Goal: Transaction & Acquisition: Subscribe to service/newsletter

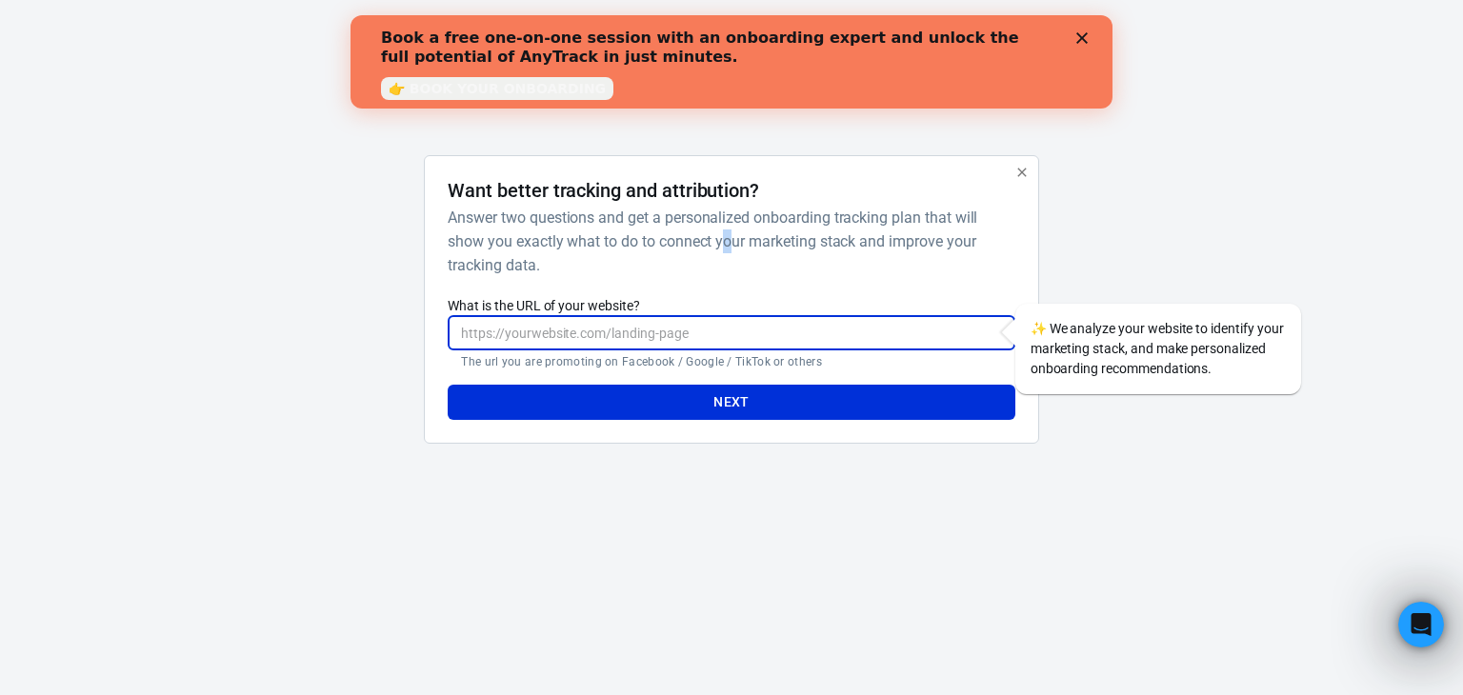
click at [679, 324] on input "What is the URL of your website?" at bounding box center [731, 332] width 567 height 35
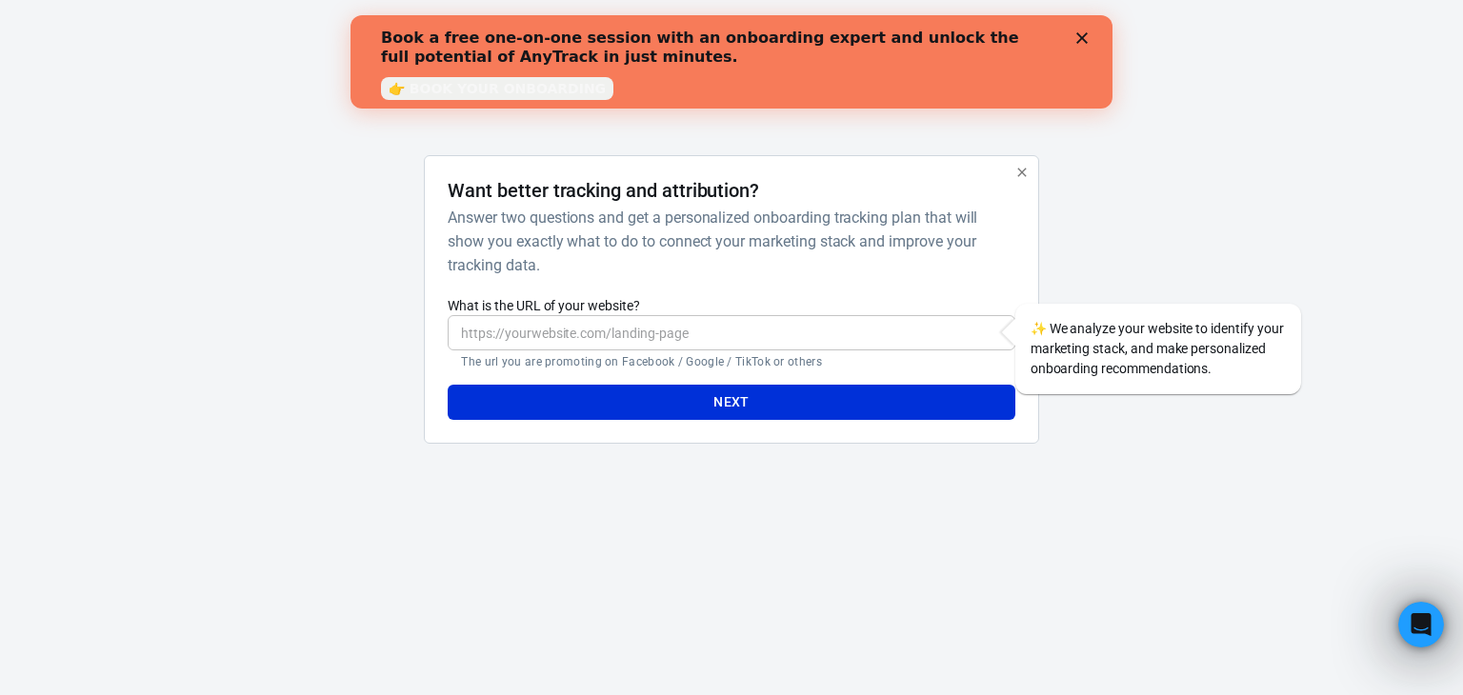
click at [1070, 35] on div "Book a free one-on-one session with an onboarding expert and unlock the full po…" at bounding box center [731, 62] width 701 height 78
click at [1076, 45] on div "Book a free one-on-one session with an onboarding expert and unlock the full po…" at bounding box center [731, 62] width 701 height 78
click at [1078, 37] on icon "Close" at bounding box center [1081, 37] width 11 height 11
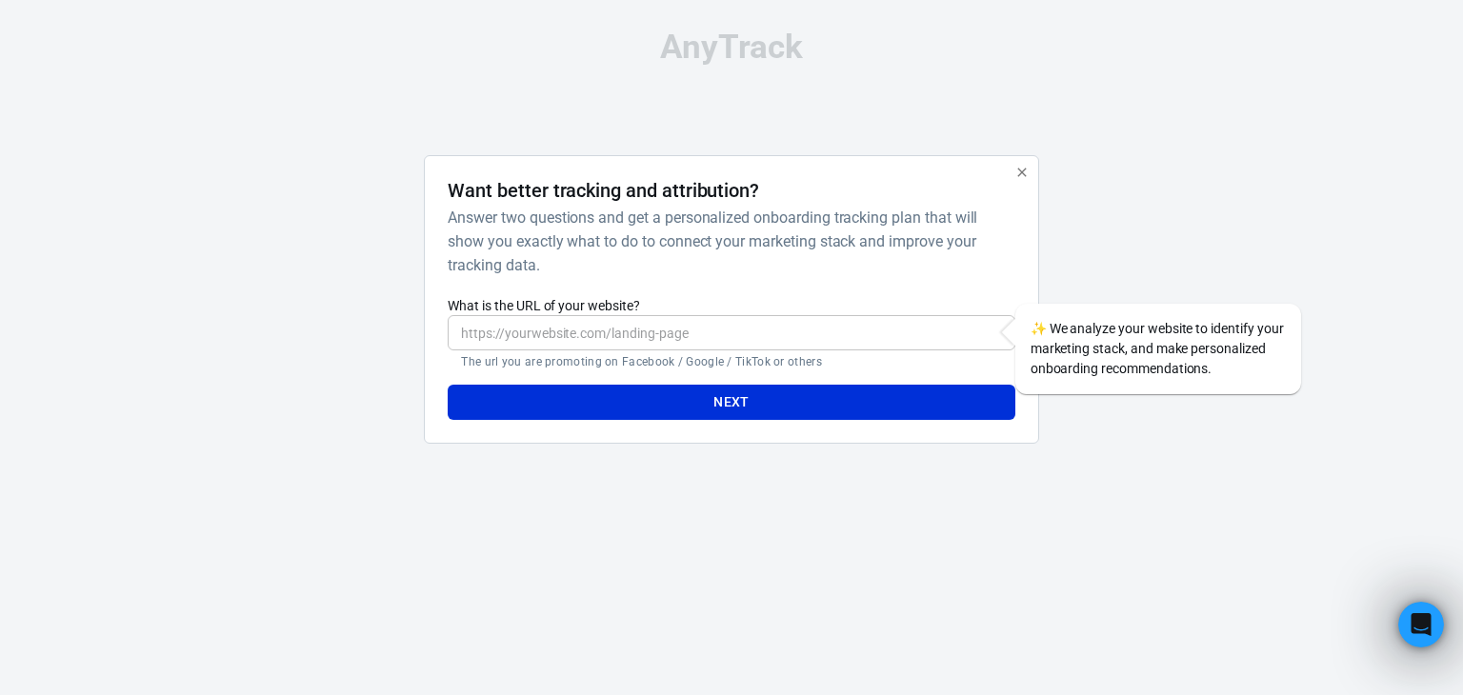
click at [1017, 176] on icon "button" at bounding box center [1021, 172] width 9 height 9
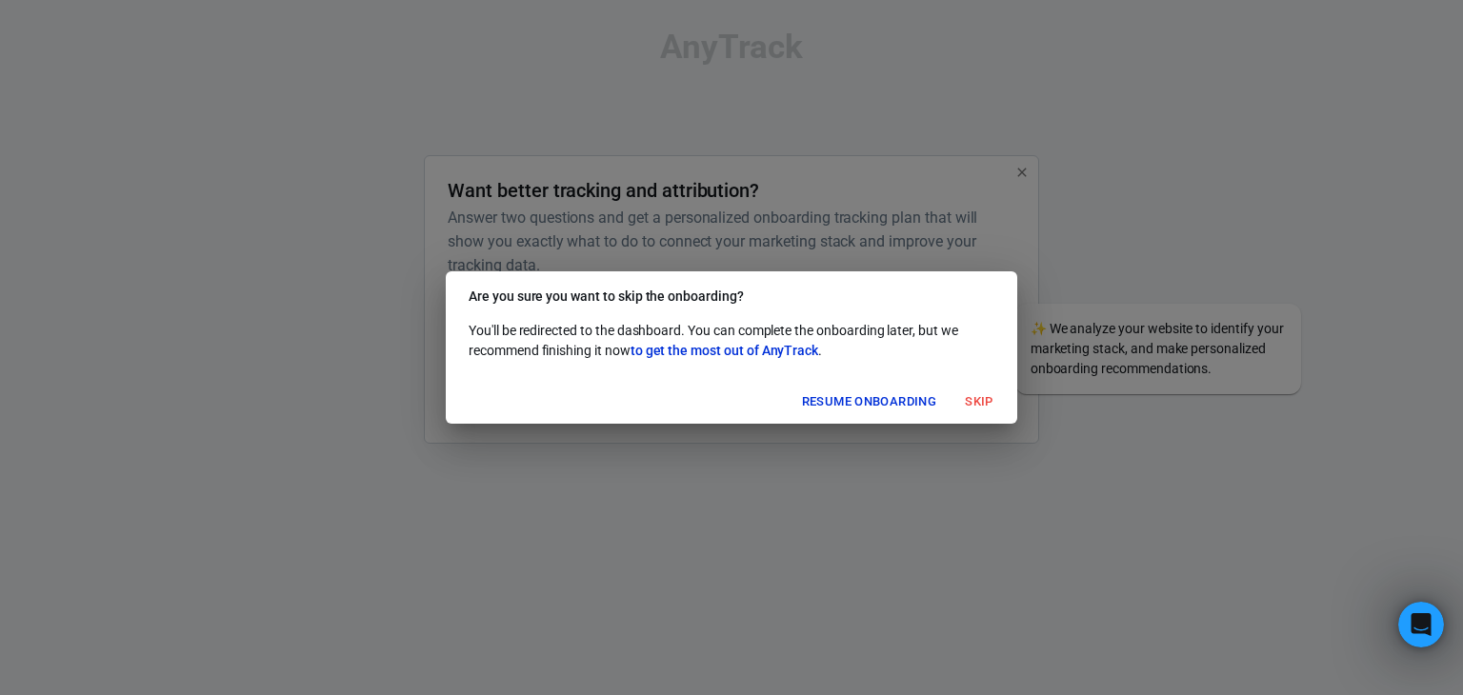
click at [963, 405] on button "Skip" at bounding box center [979, 403] width 61 height 30
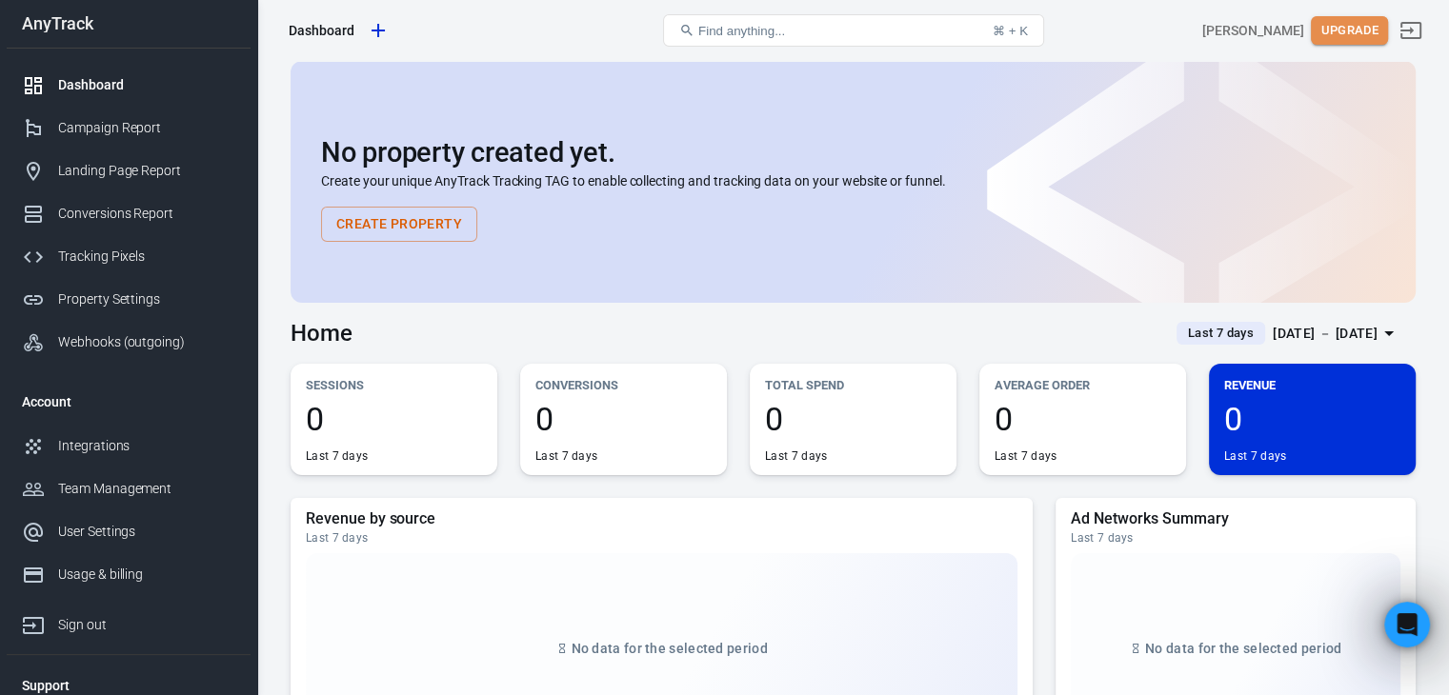
click at [1338, 31] on button "Upgrade" at bounding box center [1349, 31] width 77 height 30
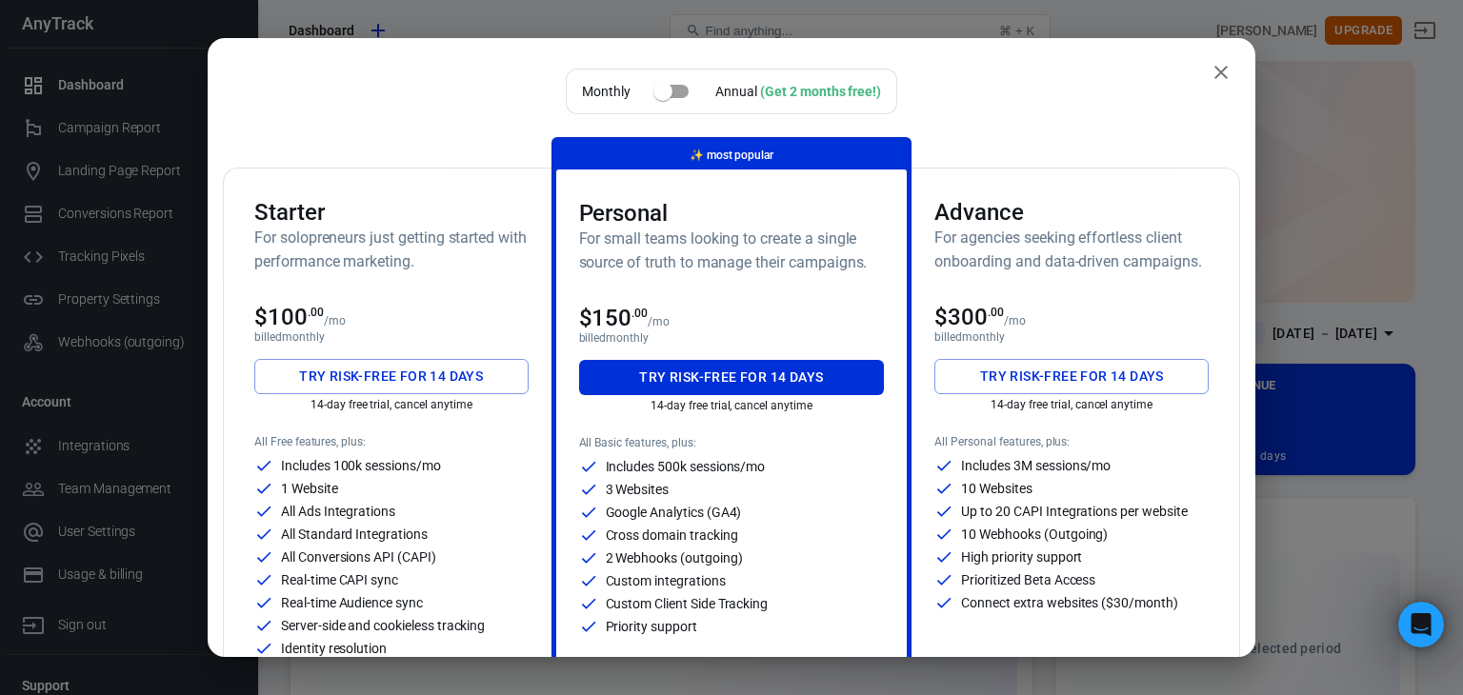
click at [670, 94] on input "checkbox" at bounding box center [663, 91] width 109 height 36
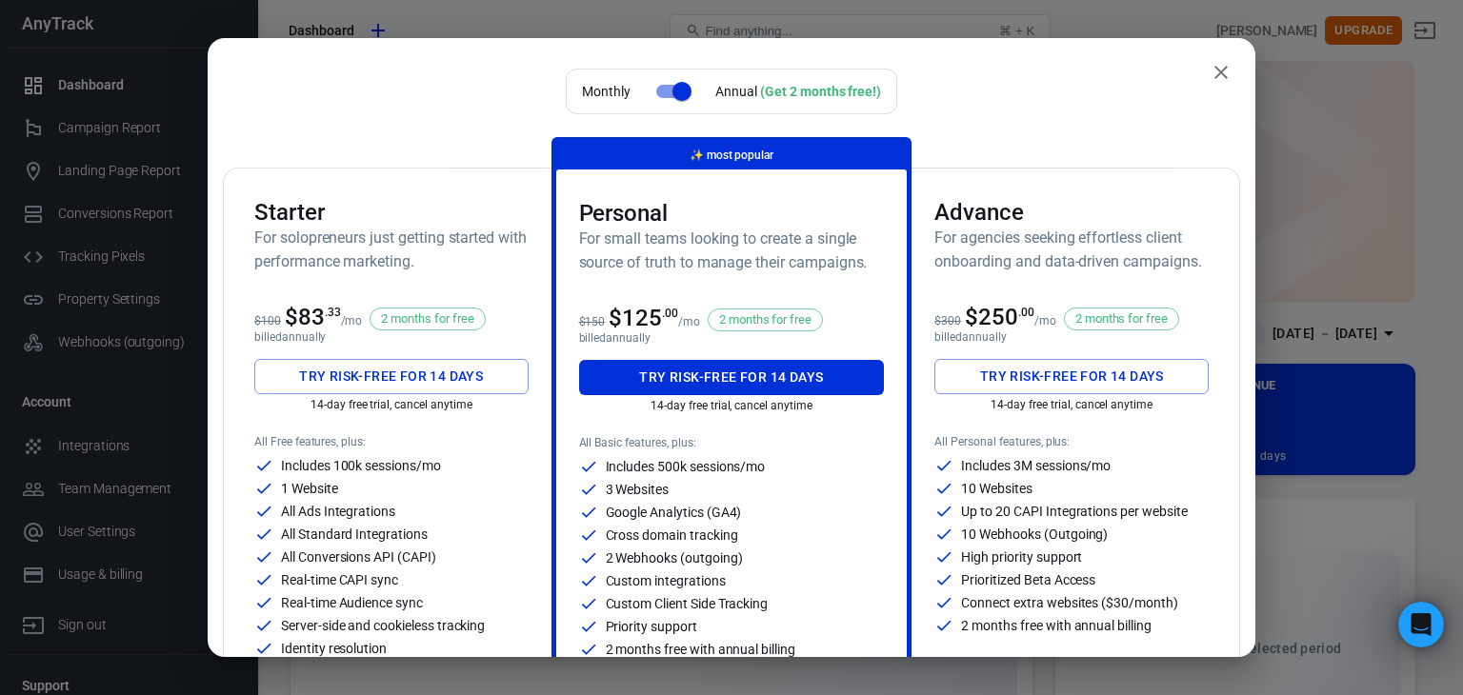
click at [671, 83] on input "checkbox" at bounding box center [682, 91] width 109 height 36
checkbox input "false"
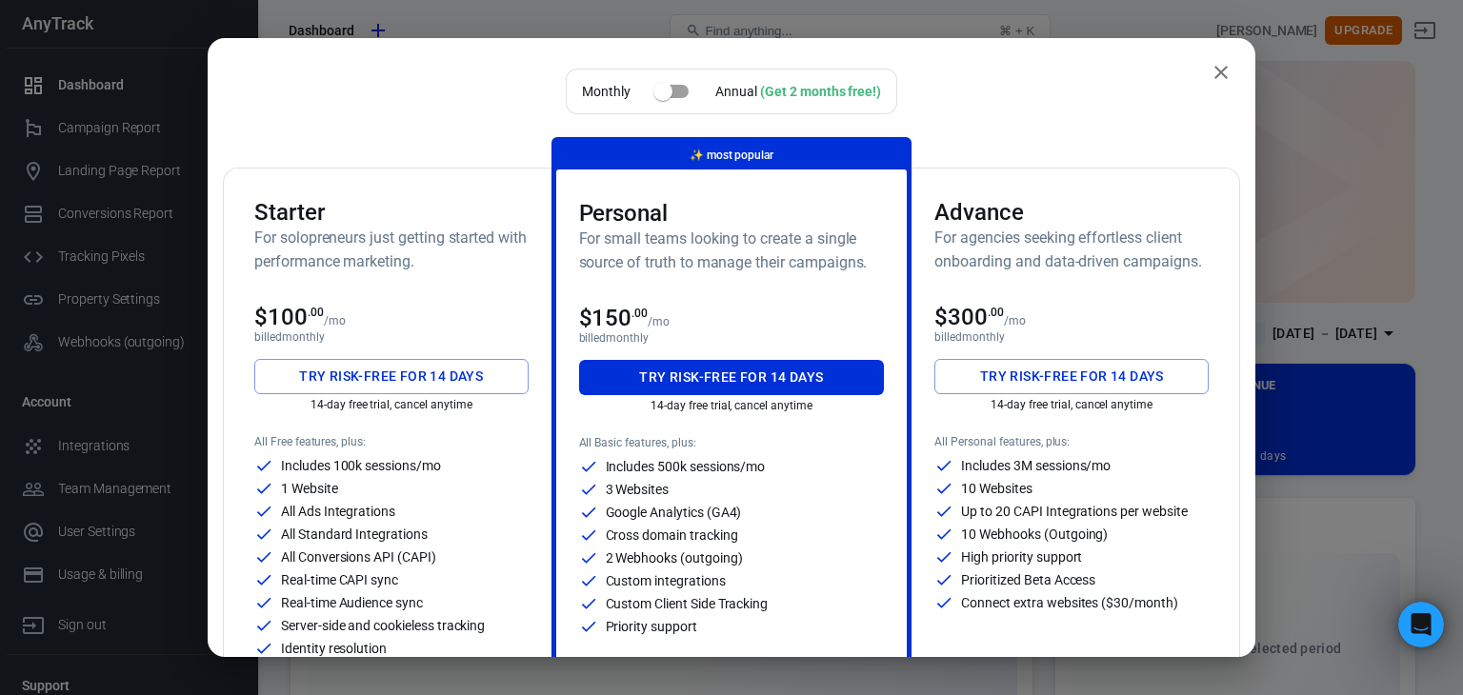
scroll to position [191, 0]
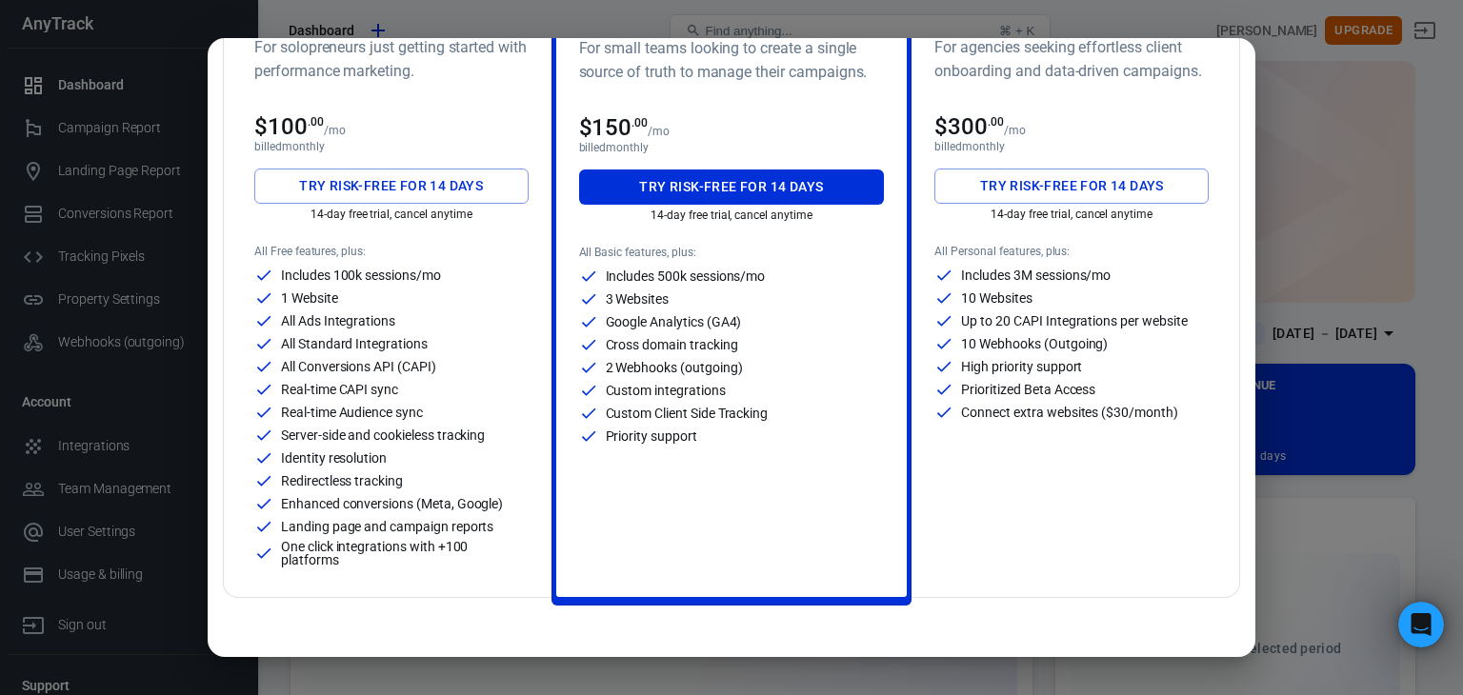
click at [1064, 190] on button "Try risk-free for 14 days" at bounding box center [1072, 186] width 274 height 35
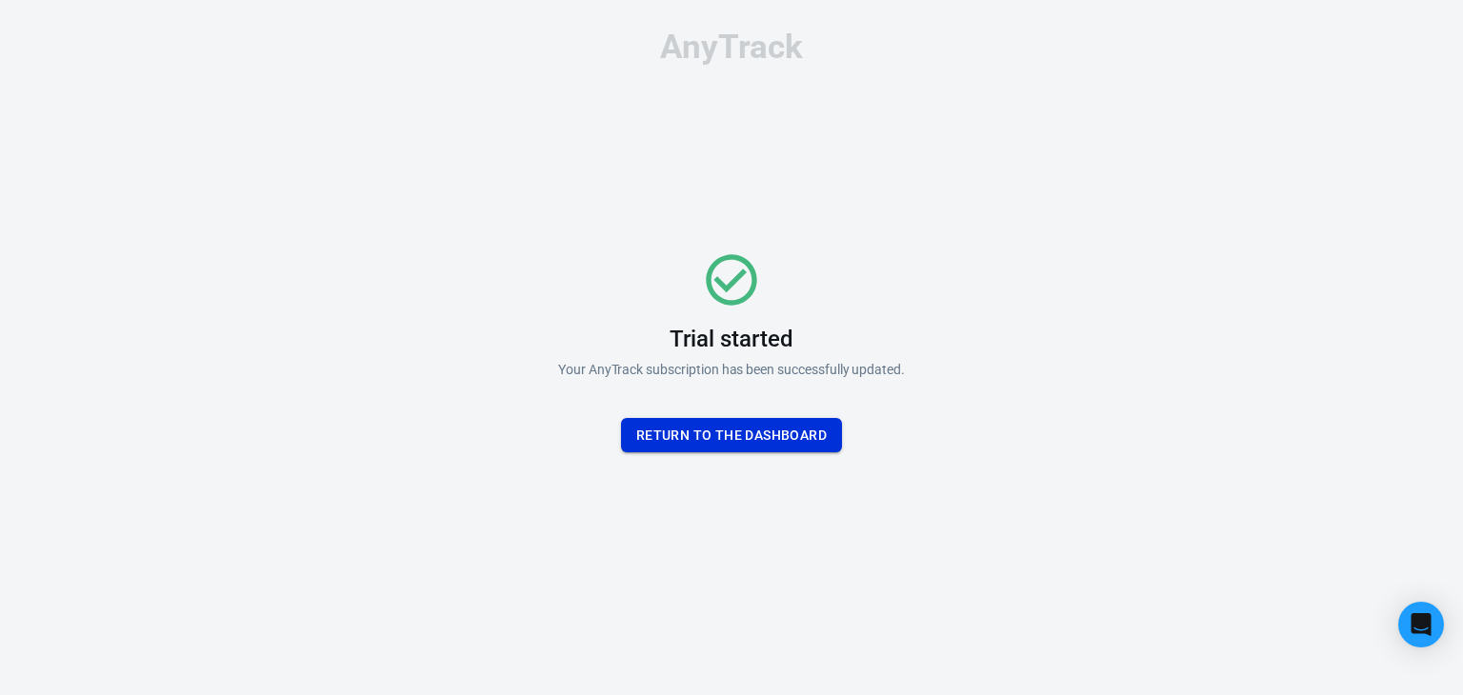
click at [782, 432] on button "Return To the dashboard" at bounding box center [731, 435] width 221 height 35
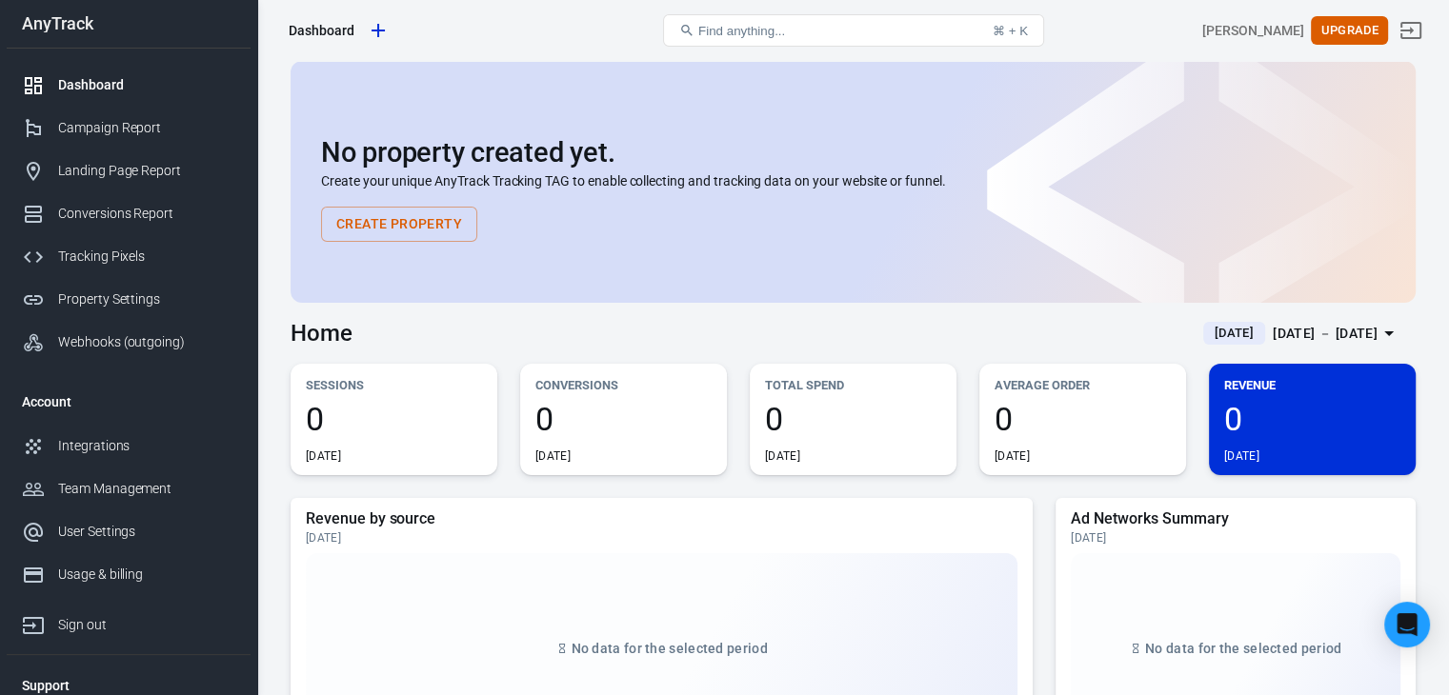
click at [379, 31] on icon "Create new property" at bounding box center [378, 30] width 13 height 13
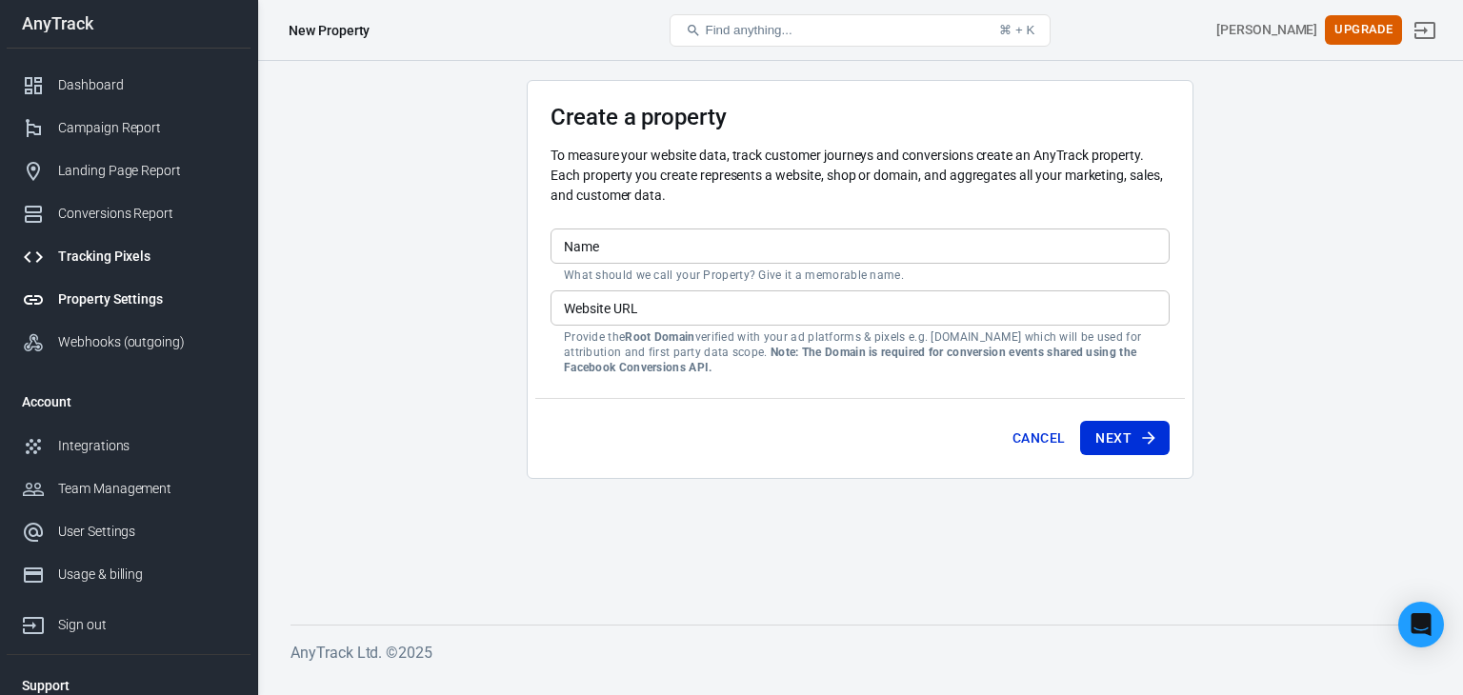
click at [150, 270] on link "Tracking Pixels" at bounding box center [129, 256] width 244 height 43
click at [118, 218] on div "Conversions Report" at bounding box center [146, 214] width 177 height 20
click at [122, 169] on div "Landing Page Report" at bounding box center [146, 171] width 177 height 20
click at [118, 128] on div "Campaign Report" at bounding box center [146, 128] width 177 height 20
click at [107, 70] on link "Dashboard" at bounding box center [129, 85] width 244 height 43
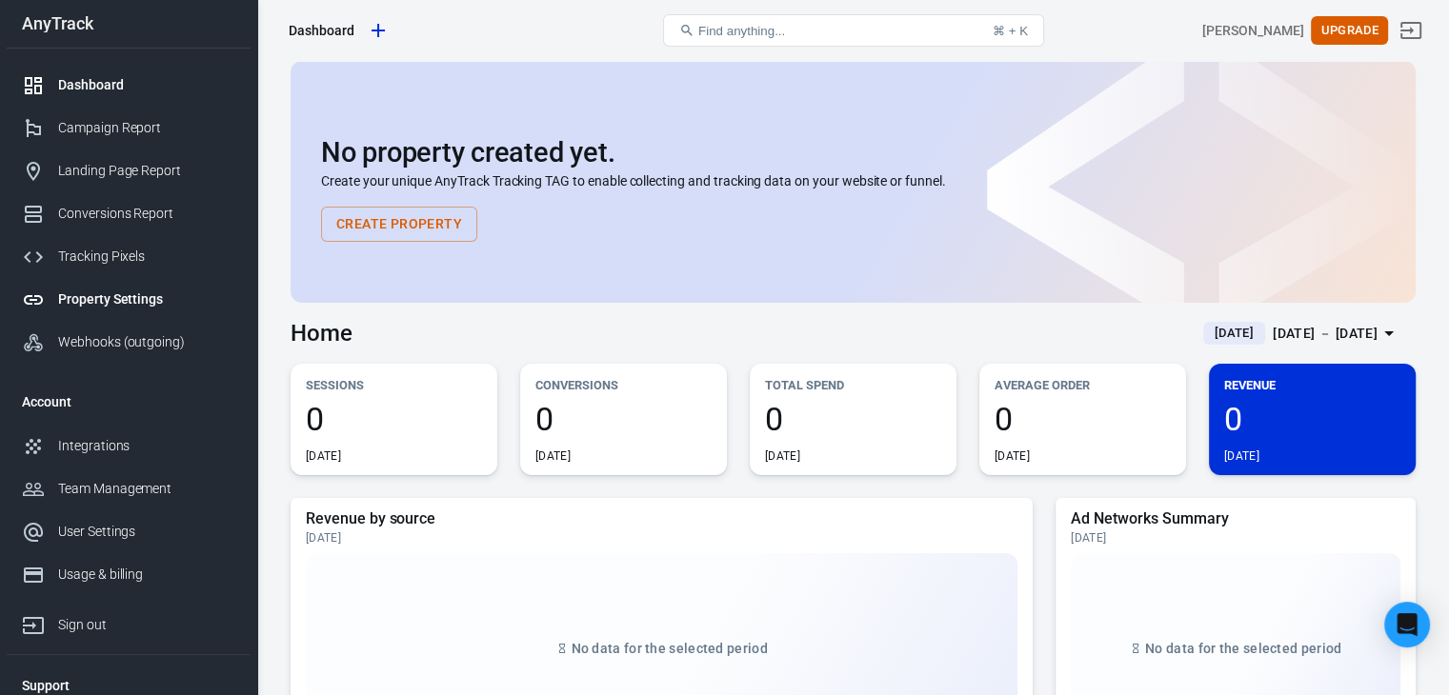
scroll to position [56, 0]
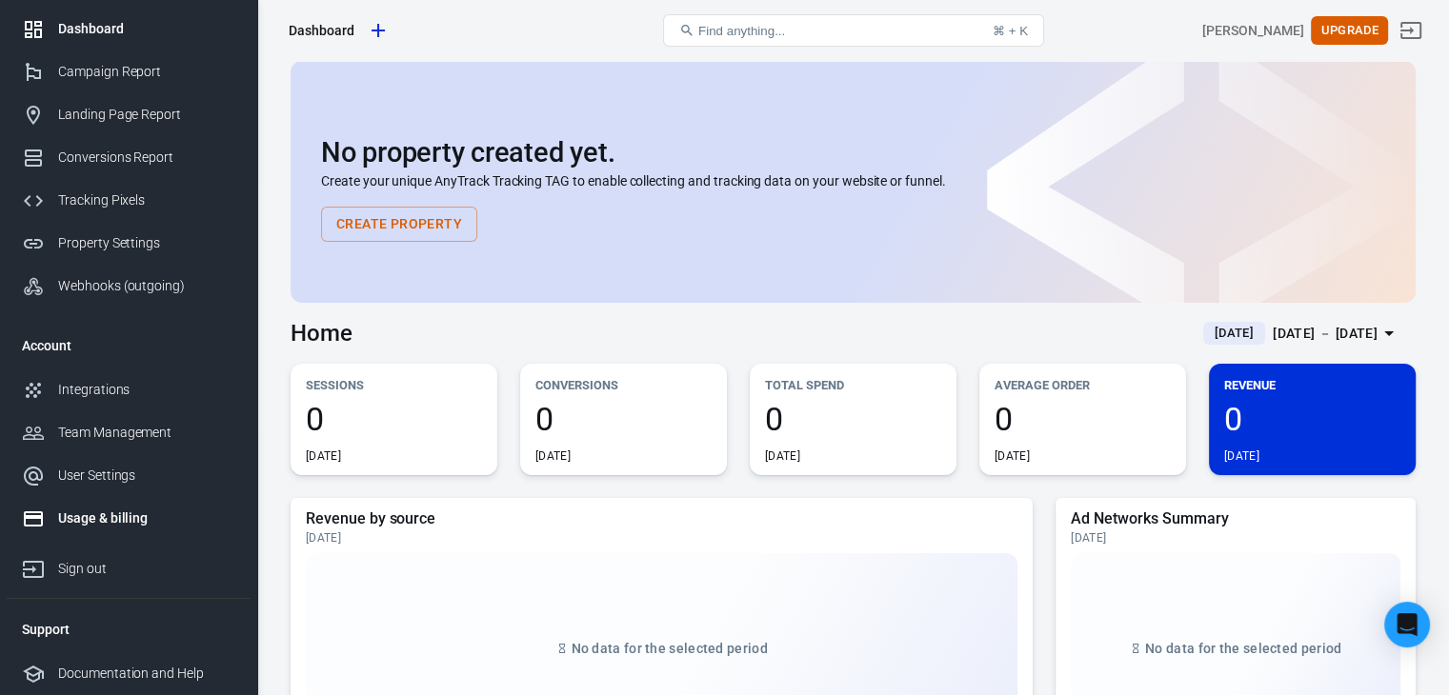
click at [110, 529] on link "Usage & billing" at bounding box center [129, 518] width 244 height 43
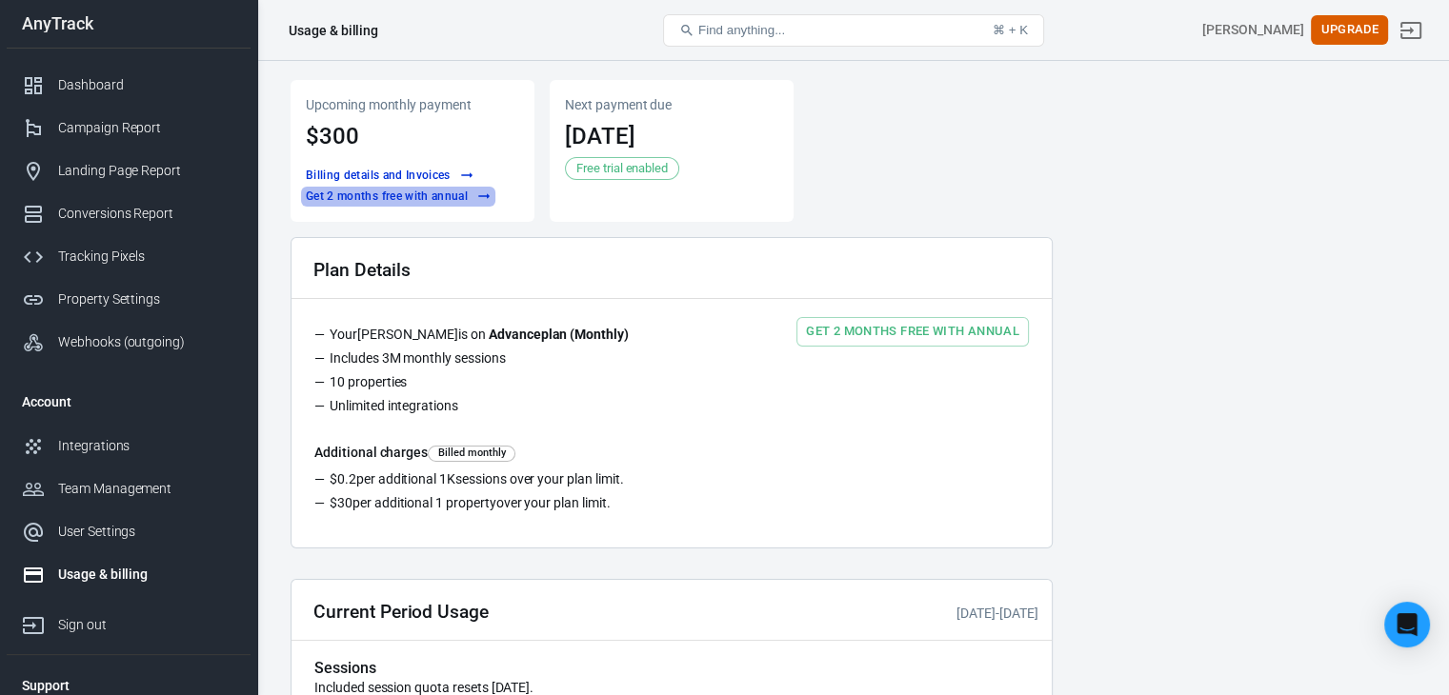
click at [414, 203] on link "Get 2 months free with annual" at bounding box center [398, 197] width 194 height 20
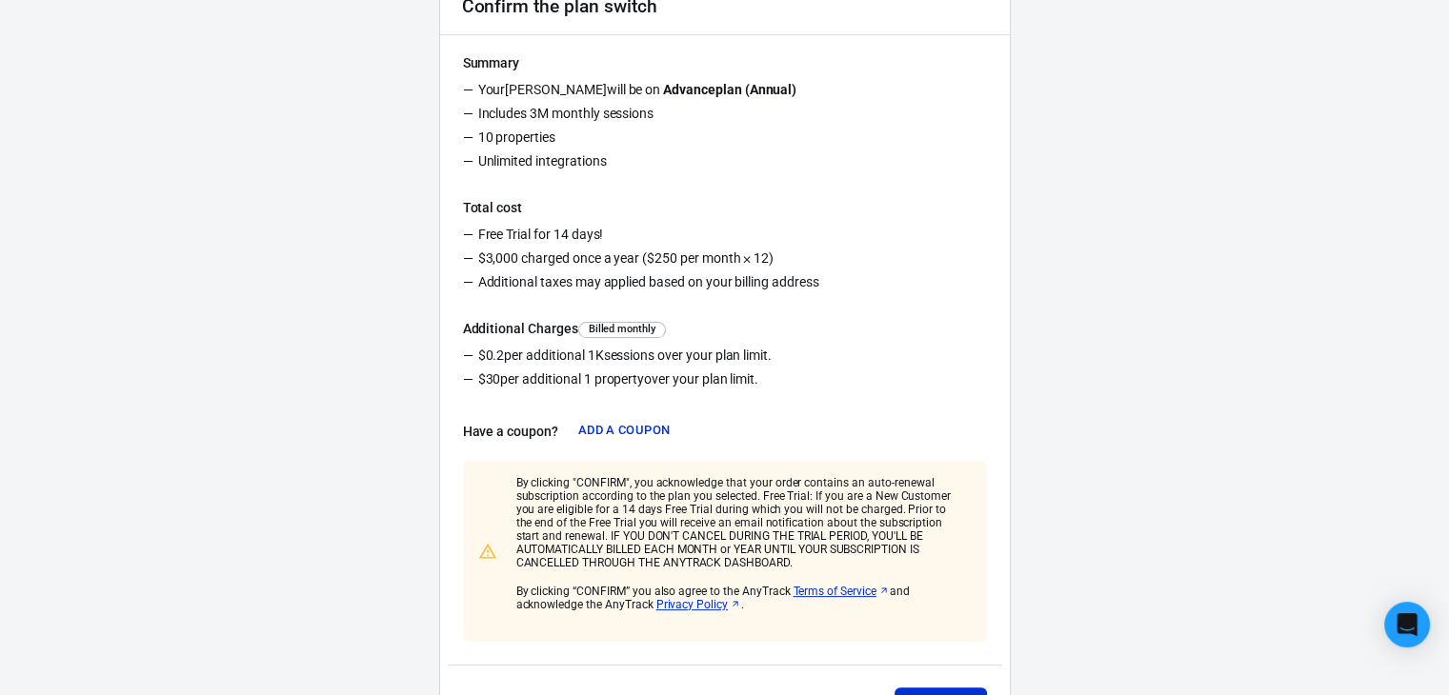
scroll to position [381, 0]
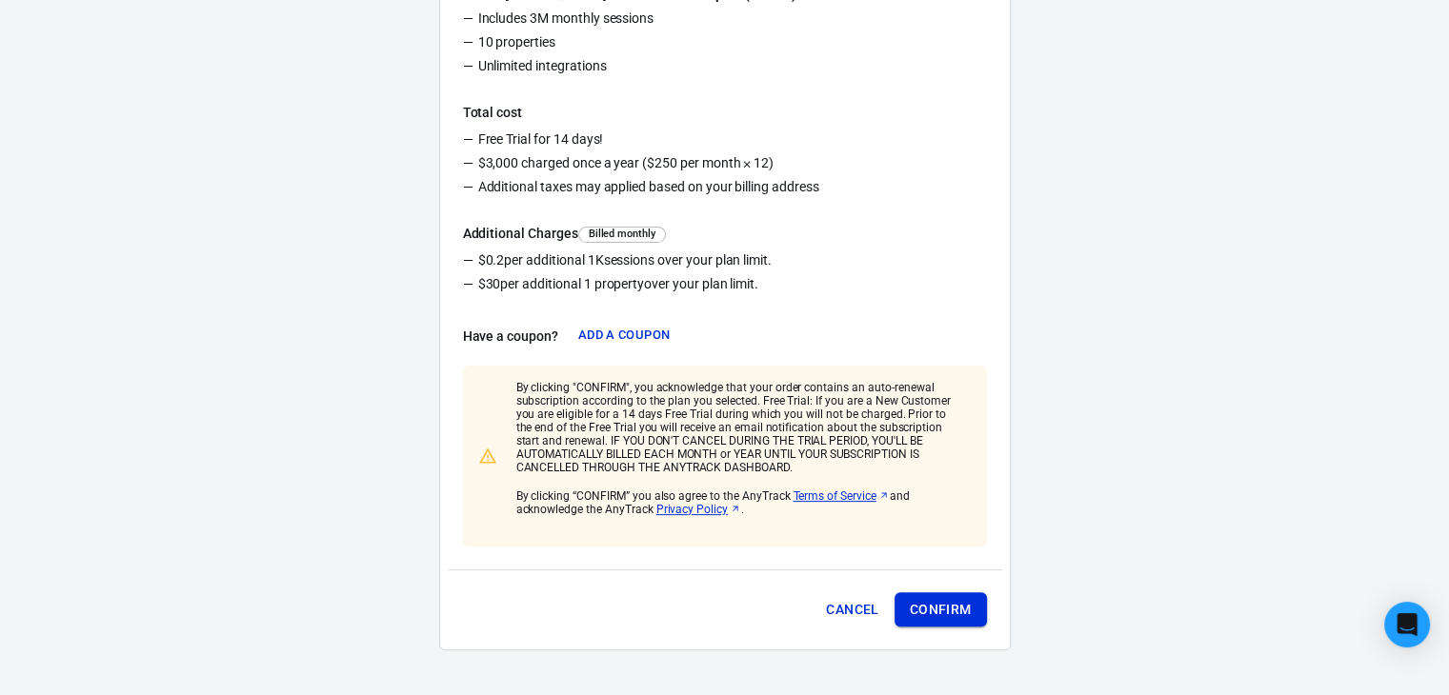
click at [935, 609] on button "Confirm" at bounding box center [941, 610] width 92 height 35
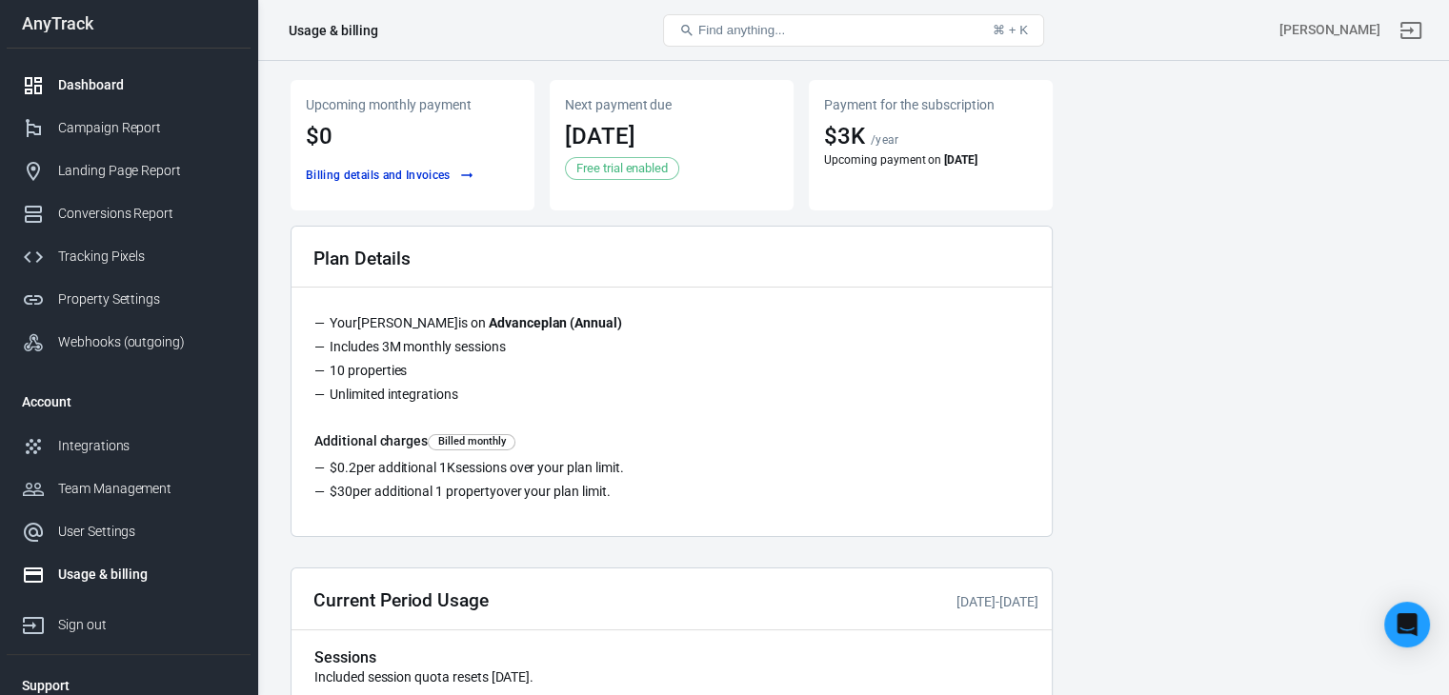
click at [83, 85] on div "Dashboard" at bounding box center [146, 85] width 177 height 20
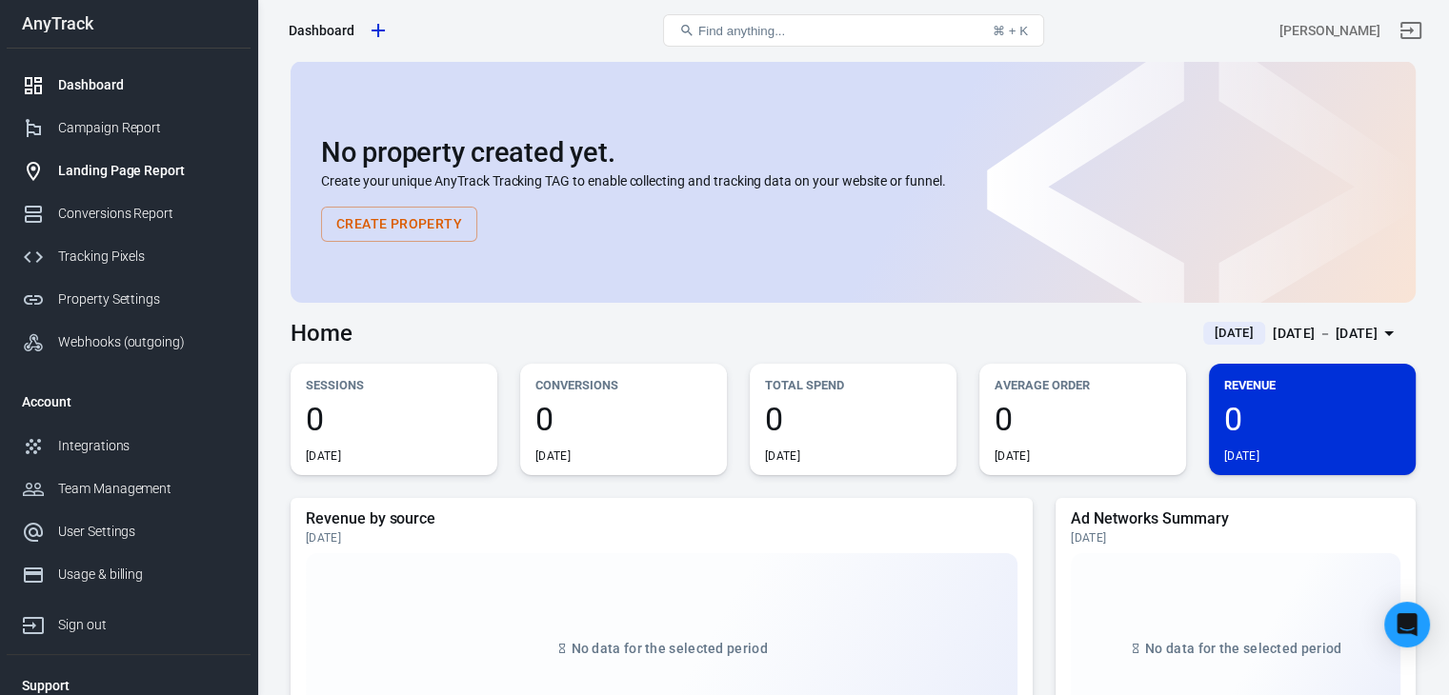
click at [105, 163] on div "Landing Page Report" at bounding box center [146, 171] width 177 height 20
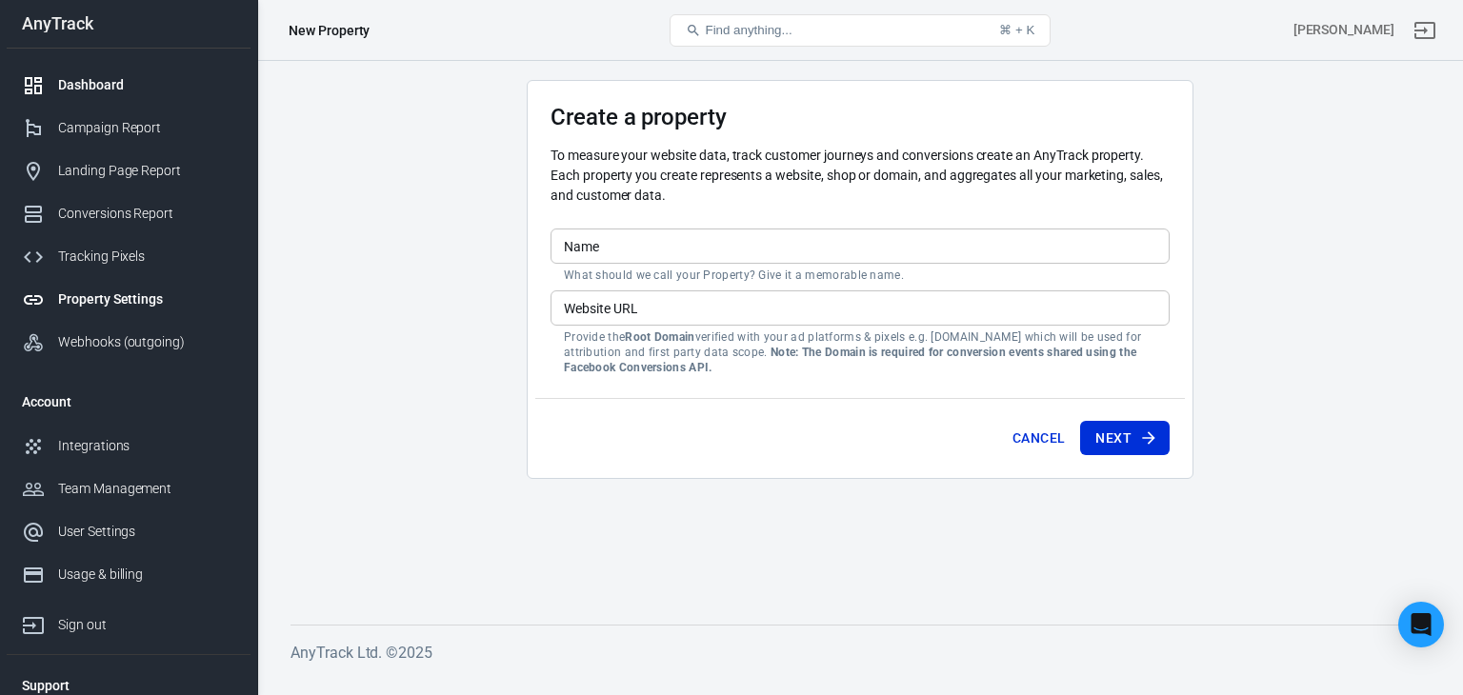
click at [91, 77] on div "Dashboard" at bounding box center [146, 85] width 177 height 20
